Goal: Task Accomplishment & Management: Manage account settings

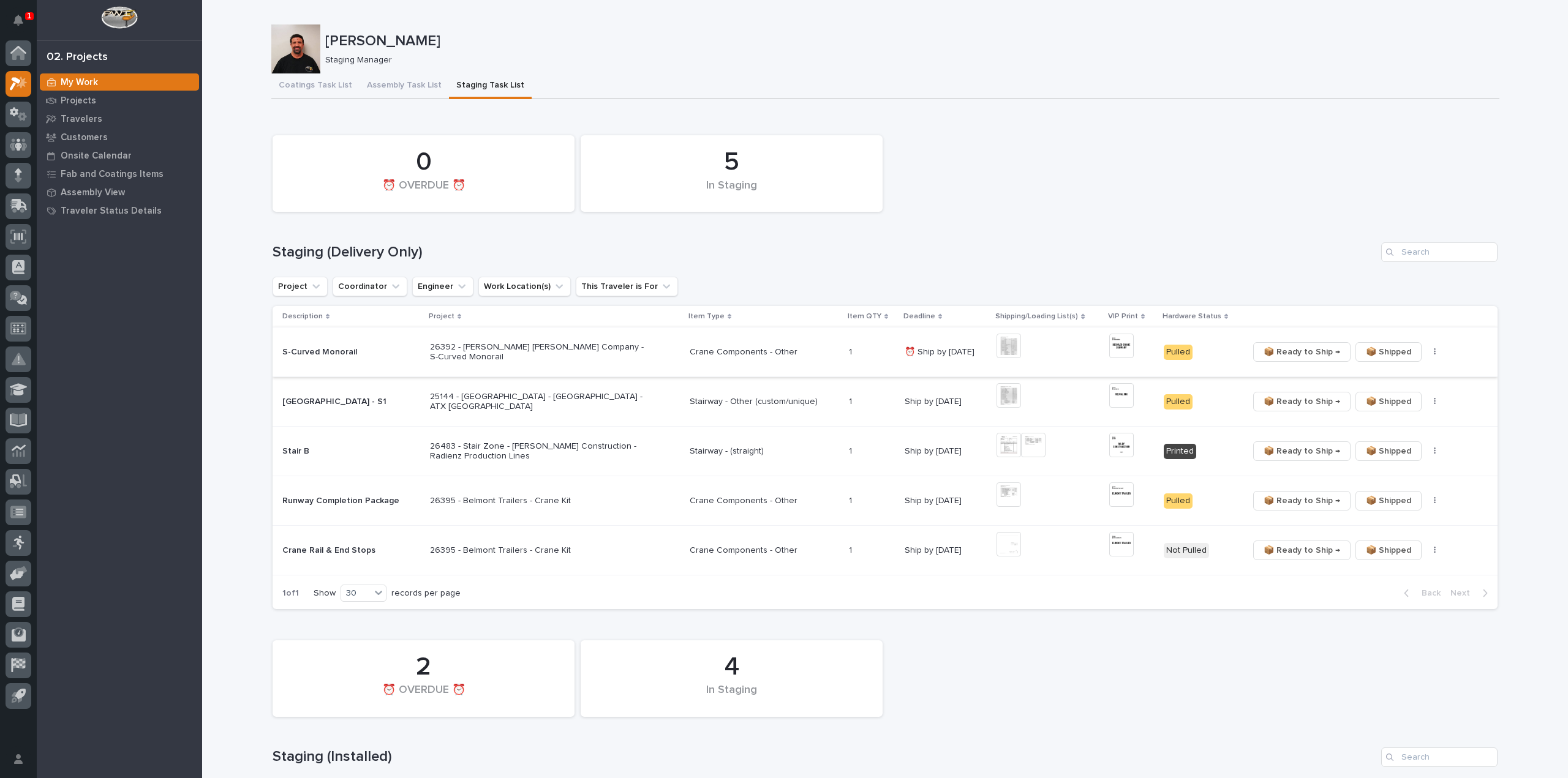
click at [1123, 346] on img at bounding box center [1122, 346] width 24 height 24
click at [1004, 548] on img at bounding box center [1009, 544] width 24 height 24
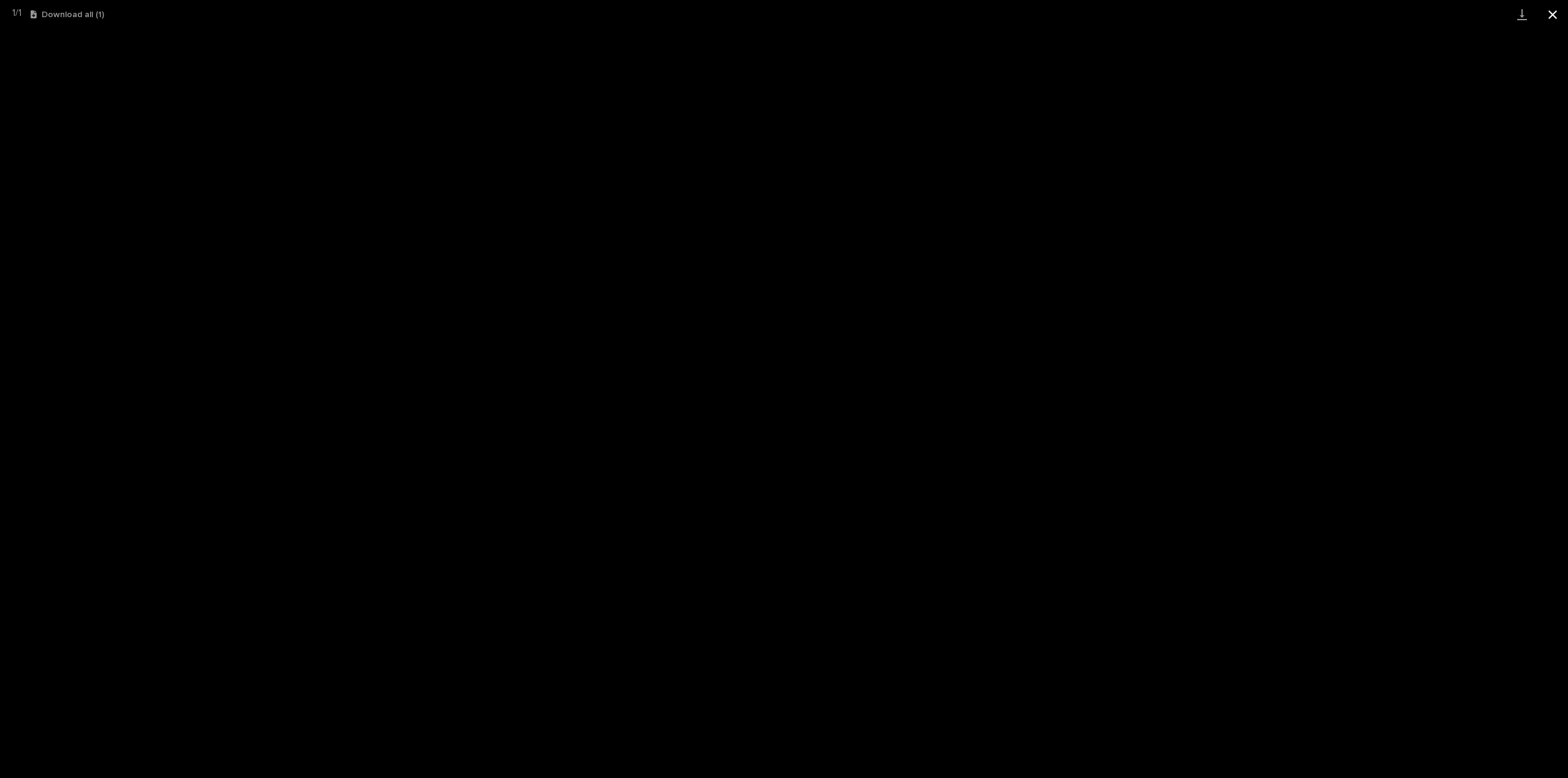
click at [1557, 16] on button "Close gallery" at bounding box center [1553, 14] width 31 height 28
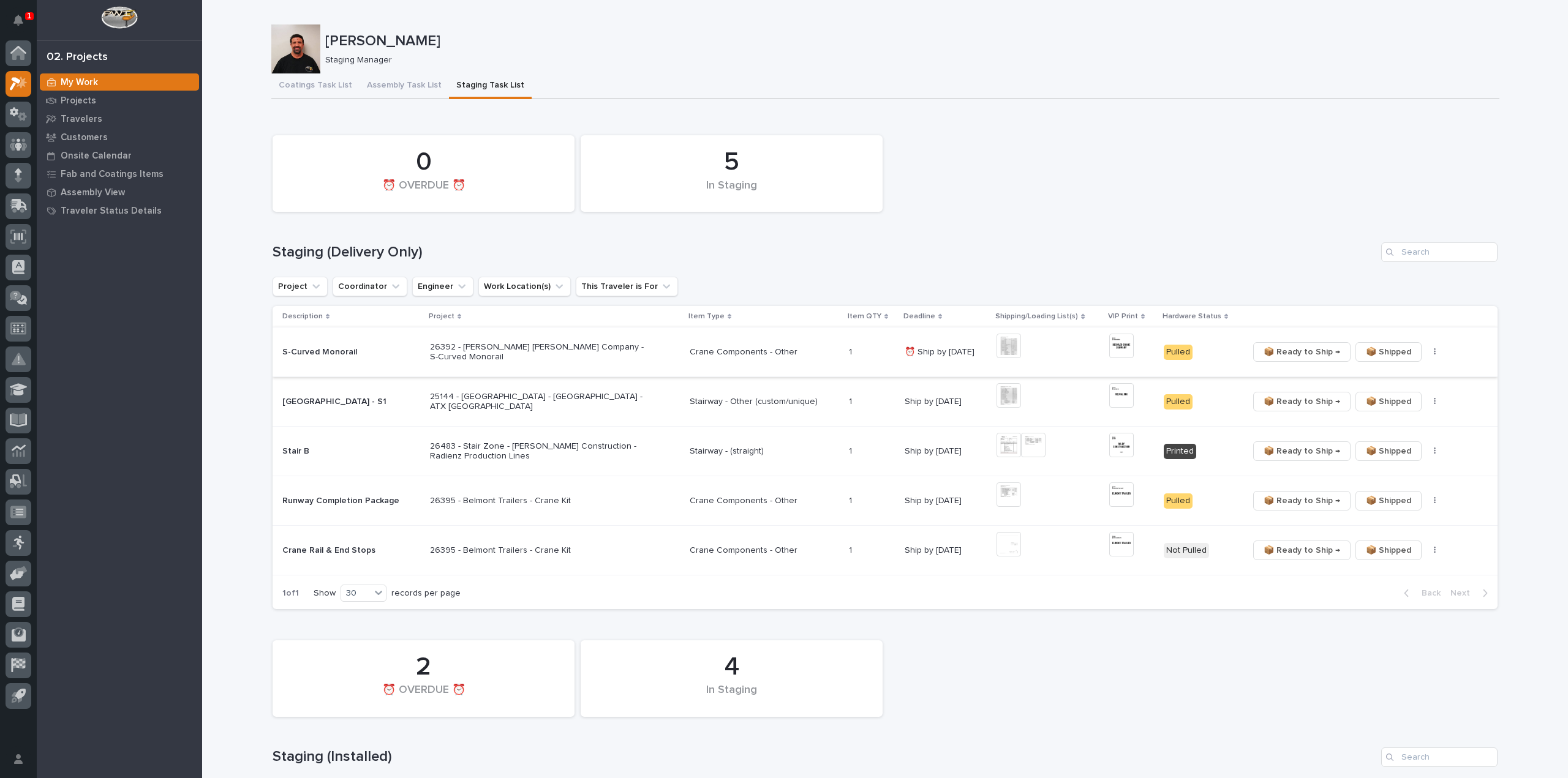
click at [1425, 556] on div "📦 Ready to Ship → 📦 Shipped ✏️ Schedule 🔩 Hardware" at bounding box center [1364, 550] width 230 height 20
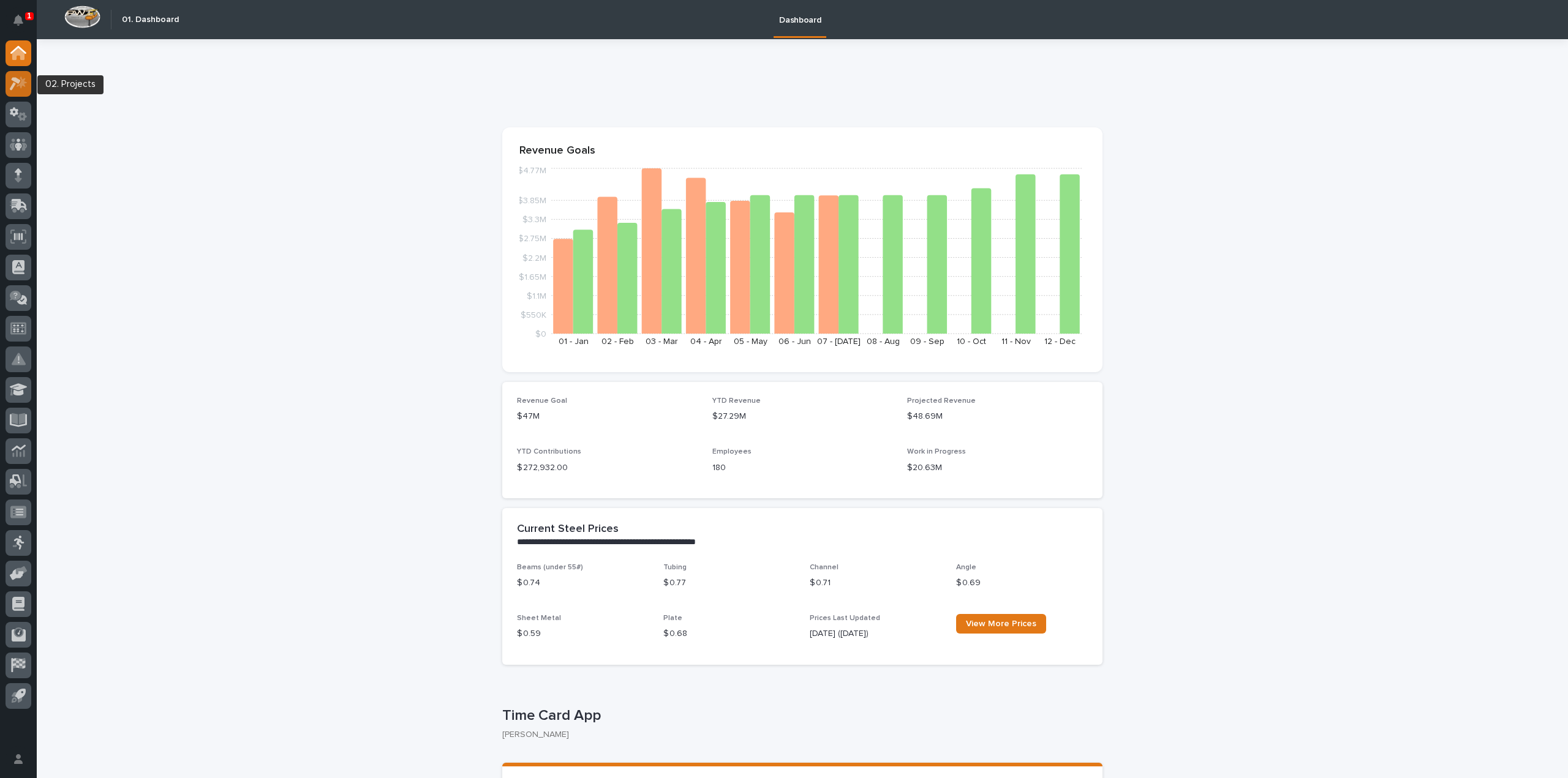
click at [22, 85] on icon at bounding box center [21, 81] width 11 height 12
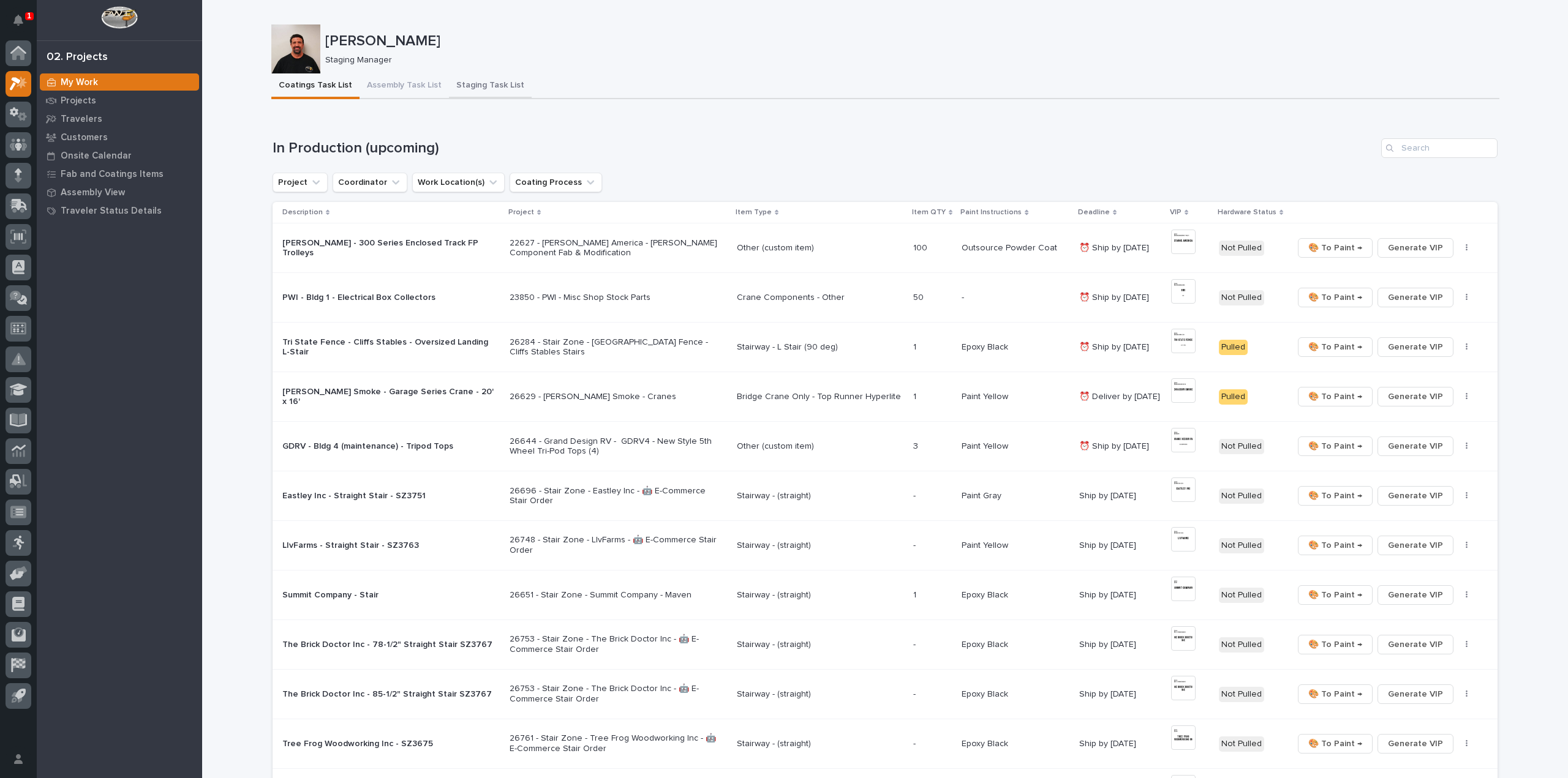
click at [466, 85] on button "Staging Task List" at bounding box center [491, 86] width 83 height 26
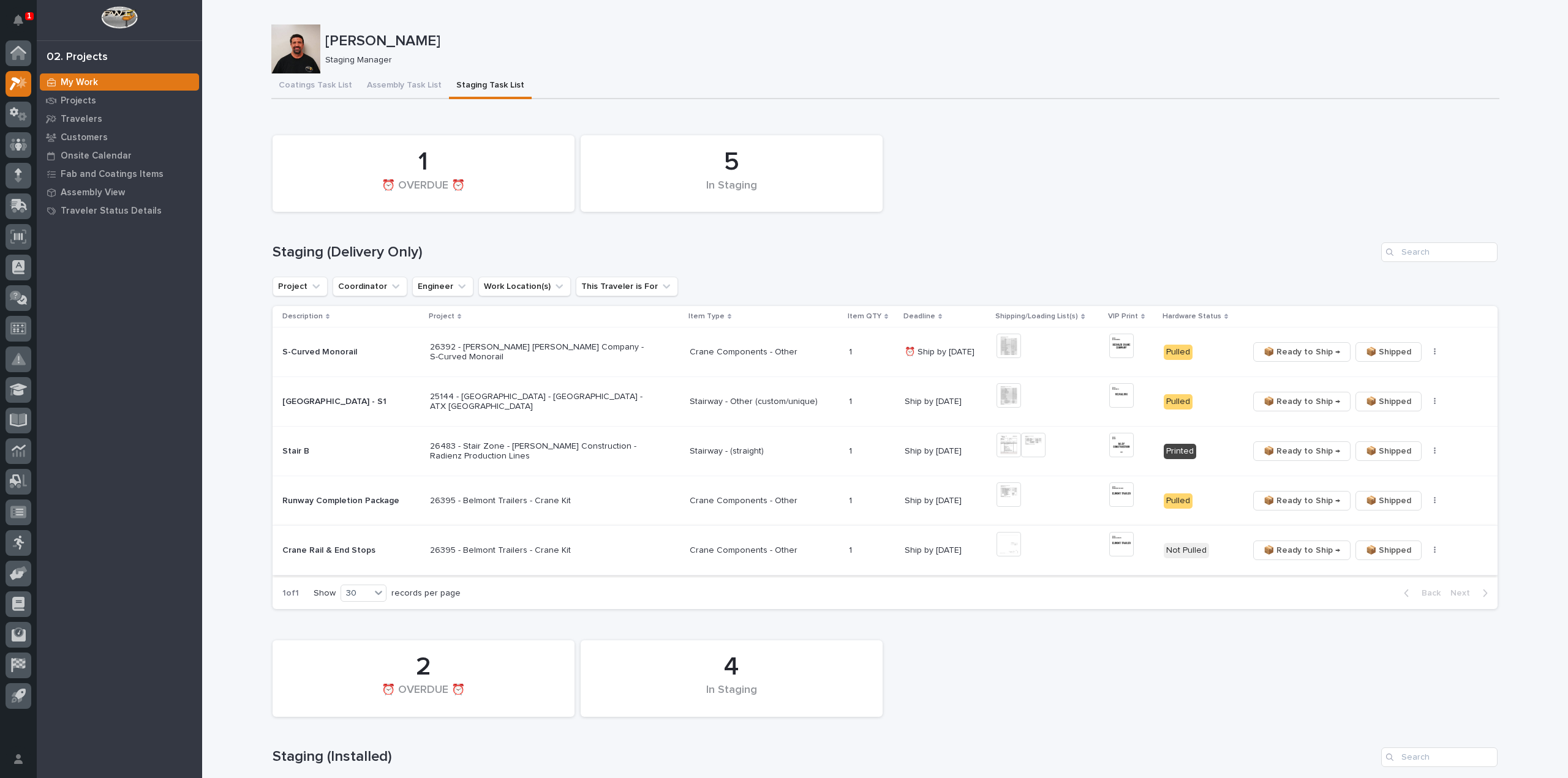
click at [1434, 547] on icon "button" at bounding box center [1435, 550] width 2 height 7
click at [1408, 594] on button "🔩 Hardware" at bounding box center [1392, 594] width 81 height 20
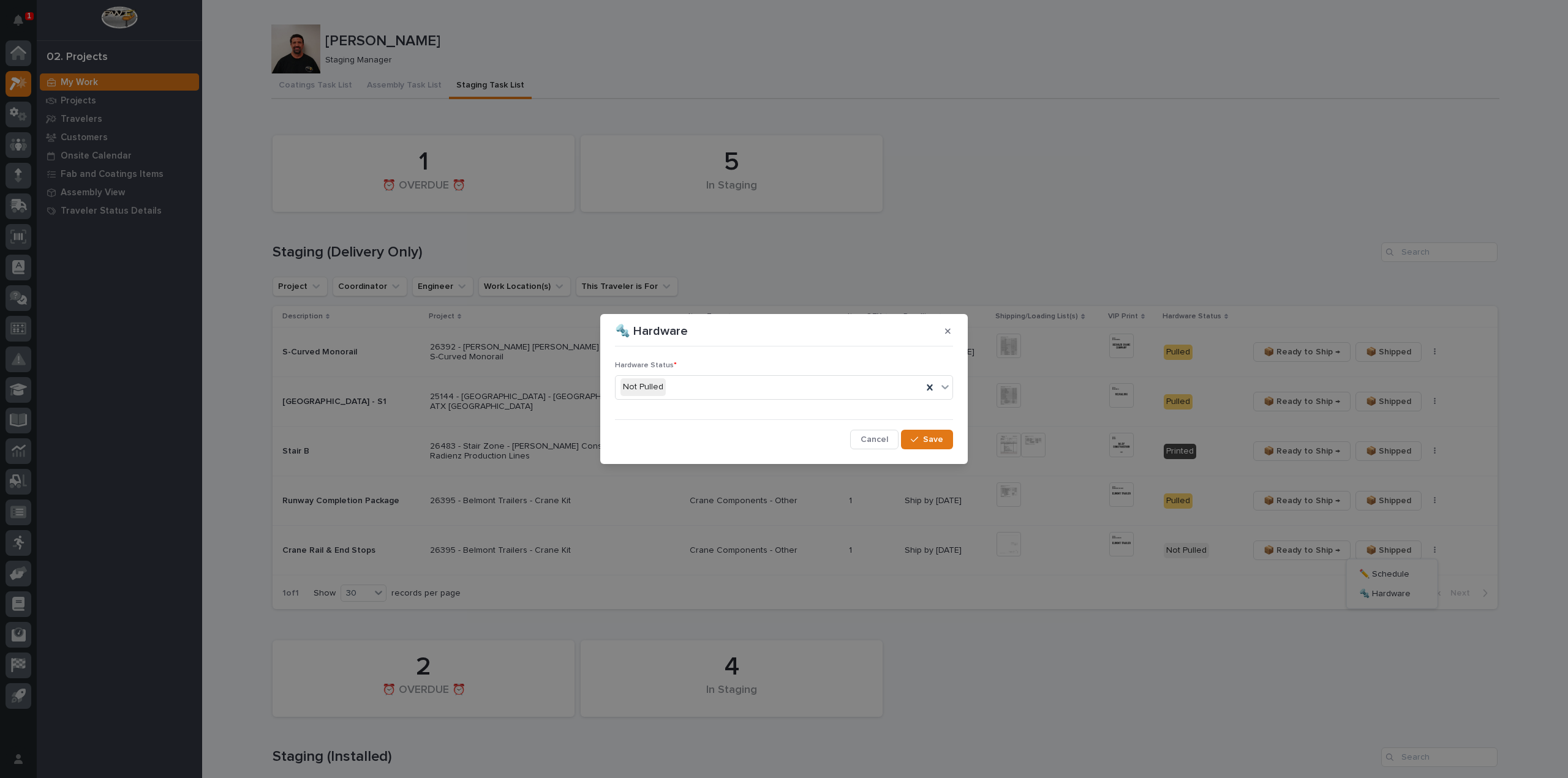
click at [686, 384] on div "Not Pulled" at bounding box center [769, 387] width 307 height 20
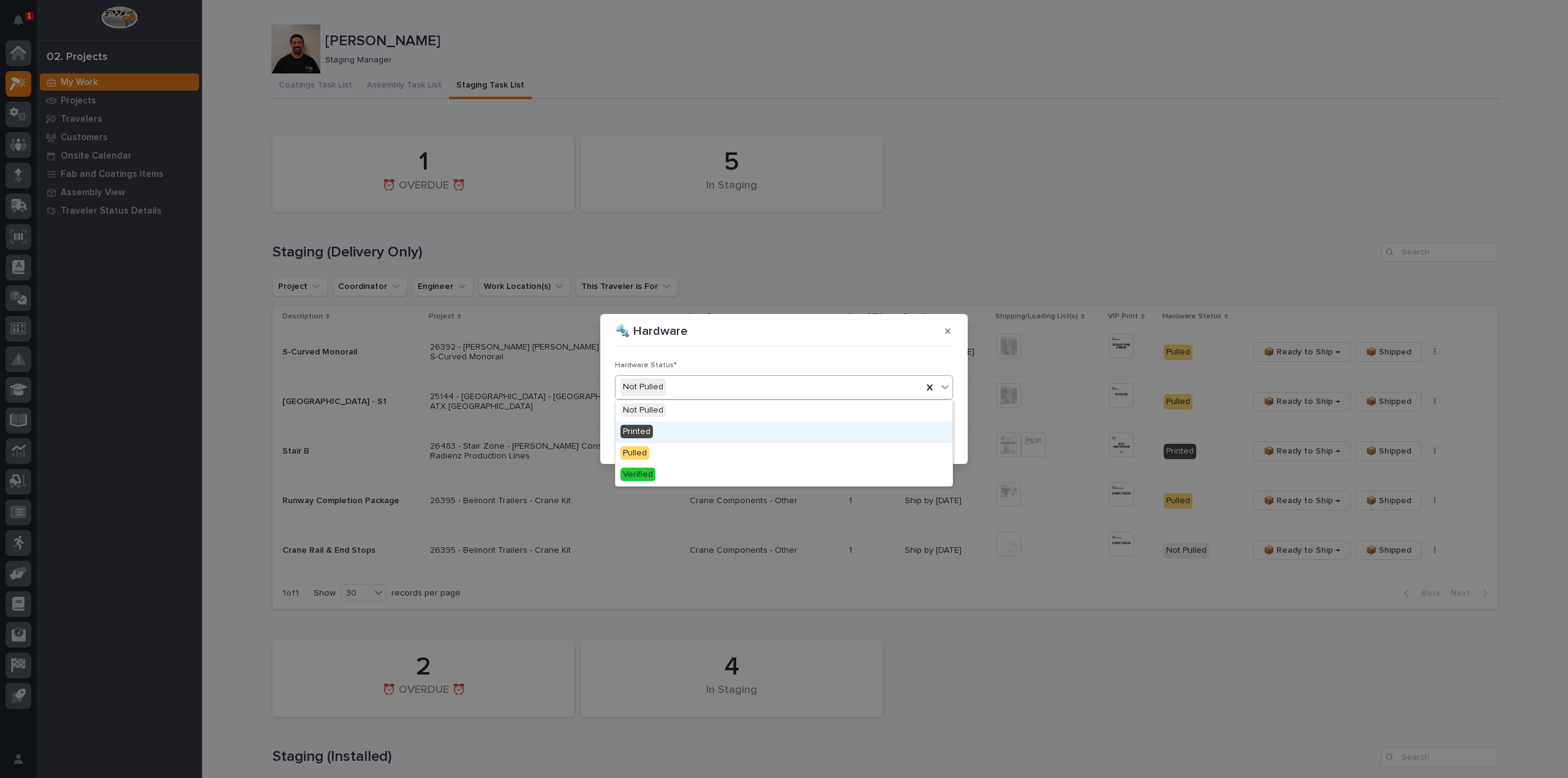
click at [679, 436] on div "Printed" at bounding box center [784, 432] width 337 height 21
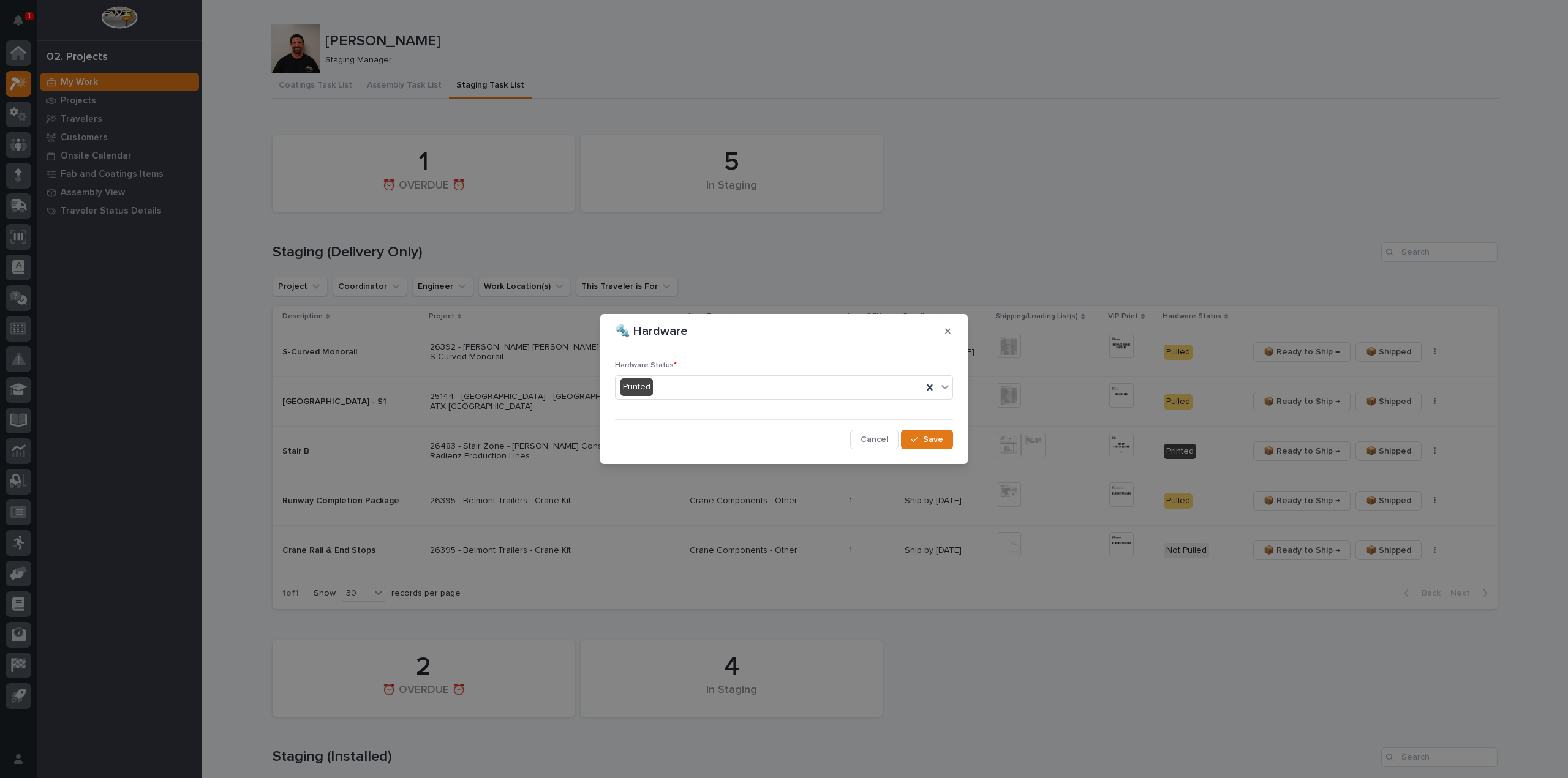
drag, startPoint x: 918, startPoint y: 445, endPoint x: 948, endPoint y: 372, distance: 78.9
click at [918, 445] on button "Save" at bounding box center [927, 439] width 52 height 20
